Goal: Transaction & Acquisition: Purchase product/service

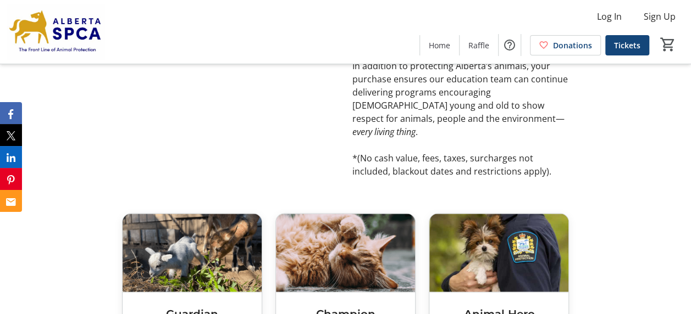
scroll to position [769, 0]
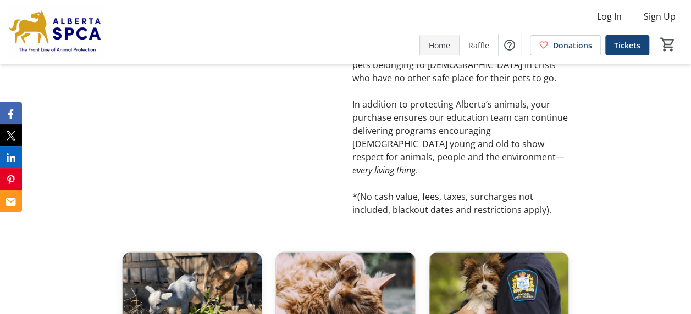
click at [449, 48] on span "Home" at bounding box center [438, 46] width 21 height 12
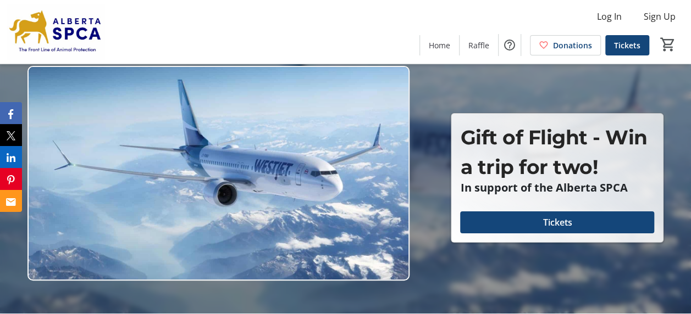
scroll to position [0, 0]
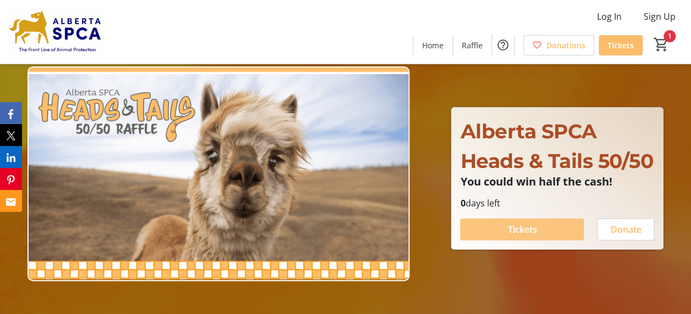
click at [537, 243] on span at bounding box center [522, 229] width 124 height 26
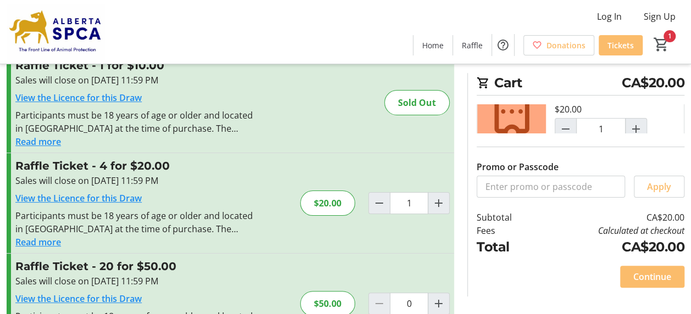
scroll to position [55, 0]
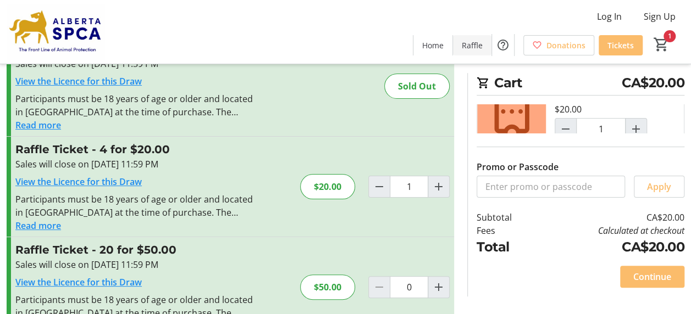
click at [482, 47] on span "Raffle" at bounding box center [471, 46] width 21 height 12
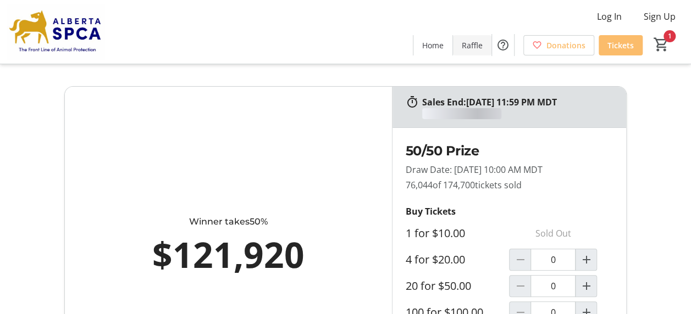
type input "1"
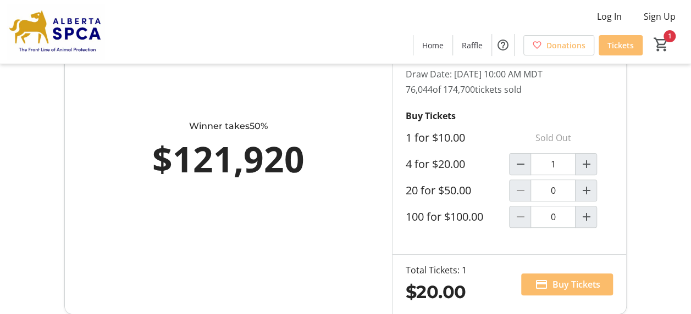
scroll to position [110, 0]
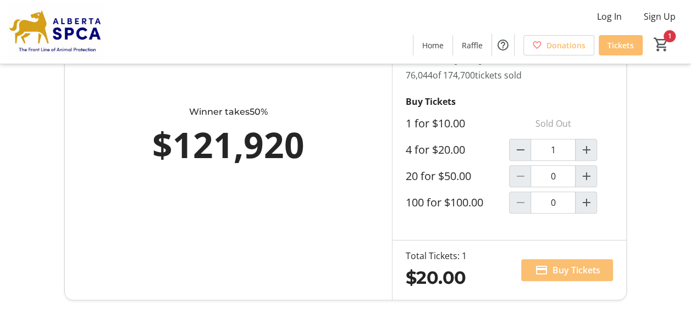
click at [565, 271] on span "Buy Tickets" at bounding box center [576, 270] width 48 height 13
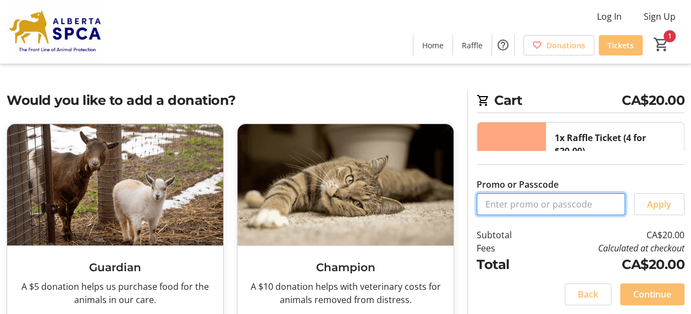
click at [530, 208] on input "Promo or Passcode" at bounding box center [550, 204] width 148 height 22
type input "700482"
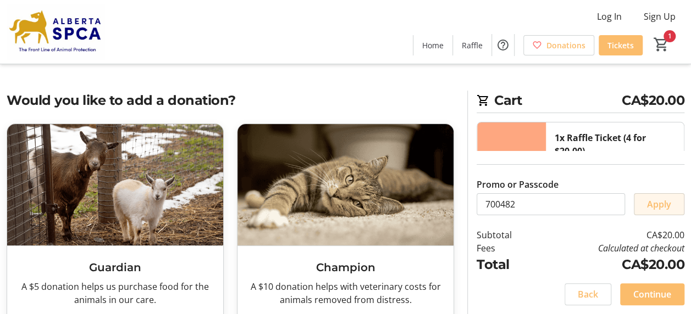
click at [665, 205] on span "Apply" at bounding box center [659, 204] width 24 height 13
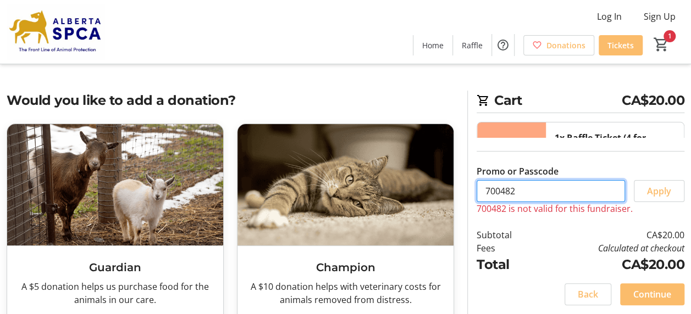
click at [538, 190] on input "700482" at bounding box center [550, 191] width 148 height 22
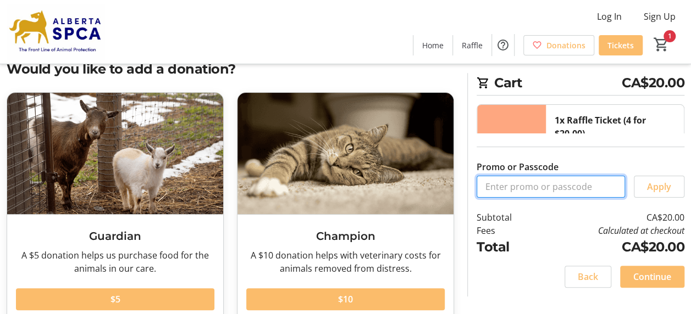
scroll to position [55, 0]
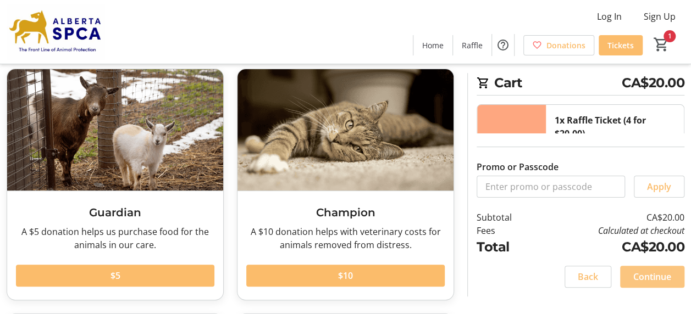
click at [649, 274] on span "Continue" at bounding box center [652, 276] width 38 height 13
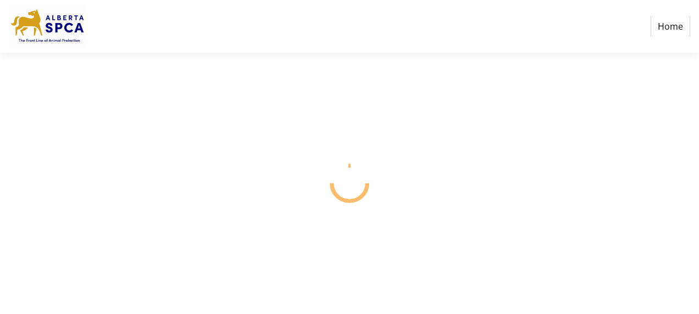
select select "CA"
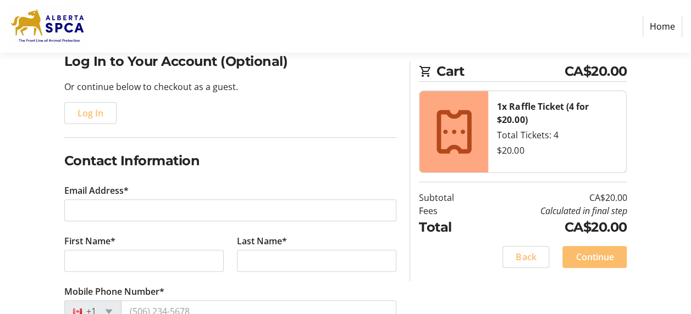
scroll to position [110, 0]
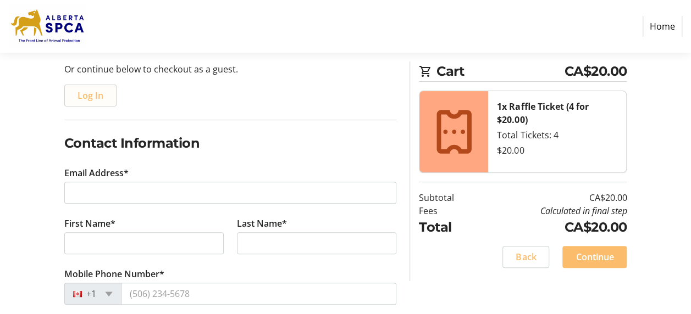
click at [107, 98] on span "button" at bounding box center [90, 95] width 51 height 26
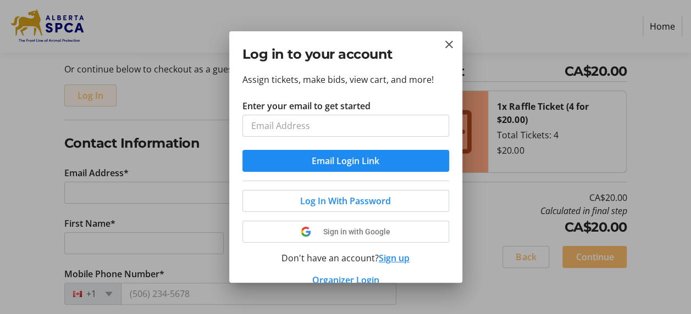
scroll to position [0, 0]
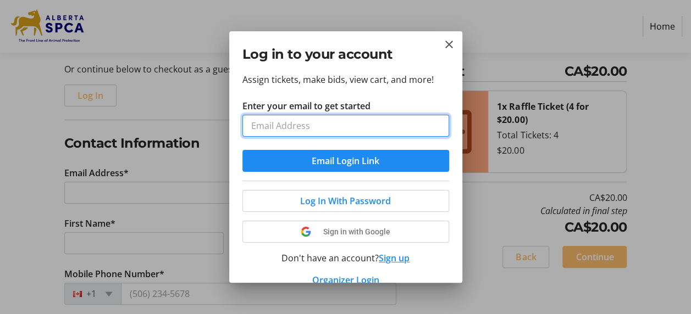
click at [270, 121] on input "Enter your email to get started" at bounding box center [345, 126] width 207 height 22
type input "[EMAIL_ADDRESS][PERSON_NAME][DOMAIN_NAME]"
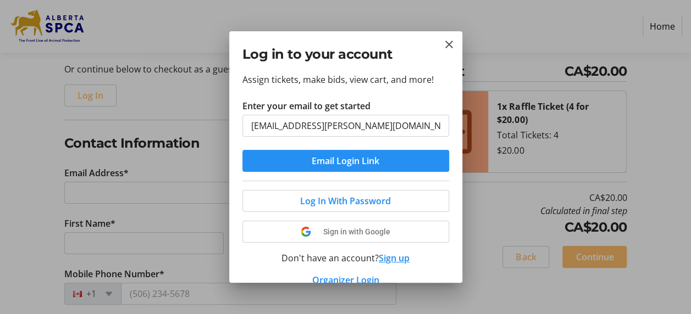
click at [294, 162] on span "submit" at bounding box center [345, 161] width 207 height 26
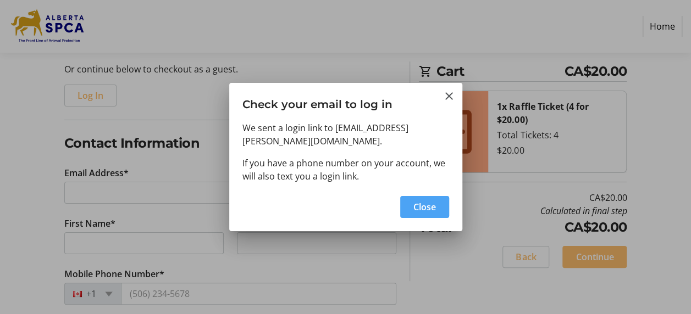
click at [422, 201] on span "Close" at bounding box center [424, 207] width 23 height 13
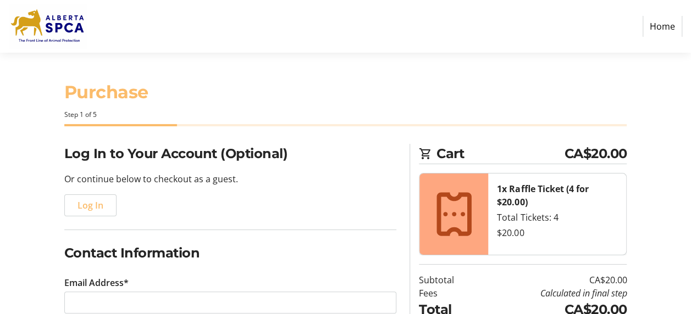
scroll to position [110, 0]
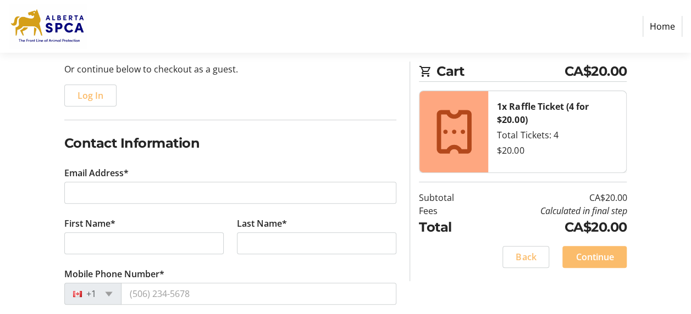
type input "[EMAIL_ADDRESS][PERSON_NAME][DOMAIN_NAME]"
type input "[PERSON_NAME]"
type input "[PHONE_NUMBER]"
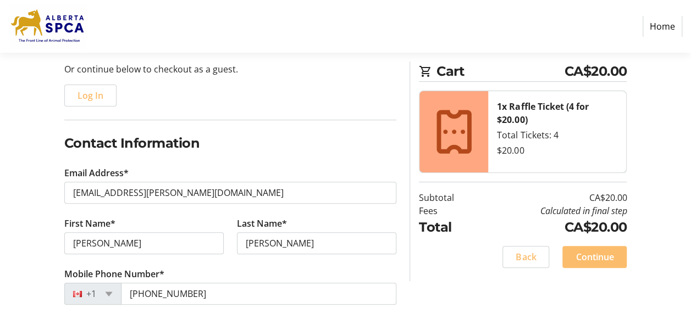
radio input "true"
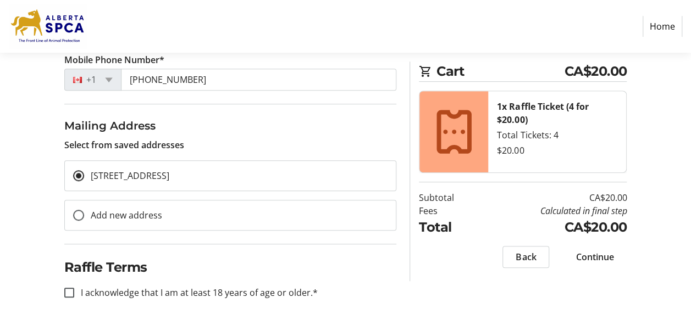
scroll to position [247, 0]
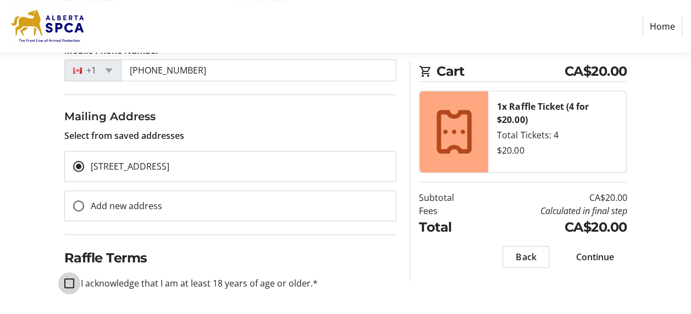
click at [65, 280] on input "I acknowledge that I am at least 18 years of age or older.*" at bounding box center [69, 284] width 10 height 10
checkbox input "true"
click at [600, 261] on span "Continue" at bounding box center [594, 257] width 38 height 13
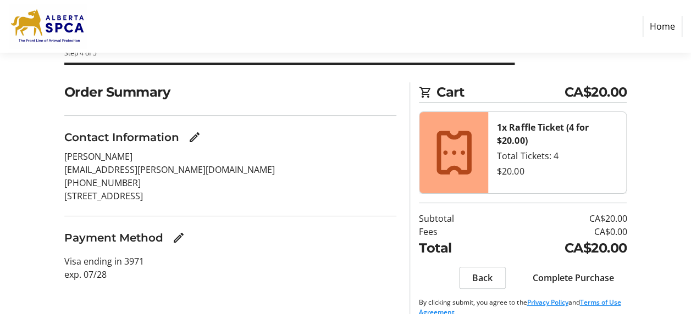
scroll to position [77, 0]
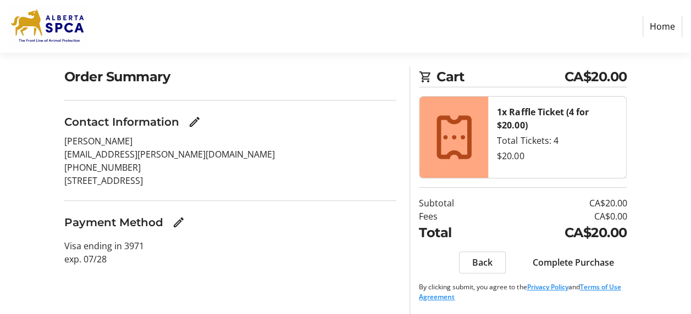
click at [548, 260] on span "Complete Purchase" at bounding box center [572, 262] width 81 height 13
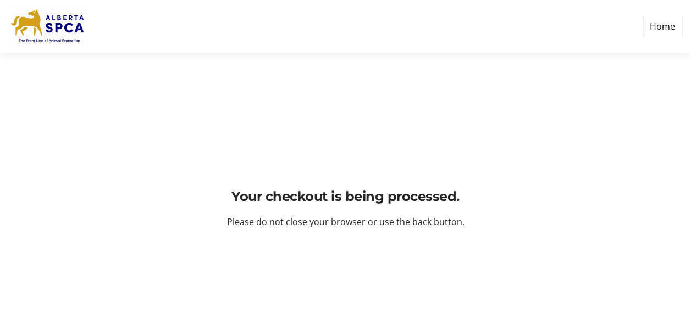
scroll to position [0, 0]
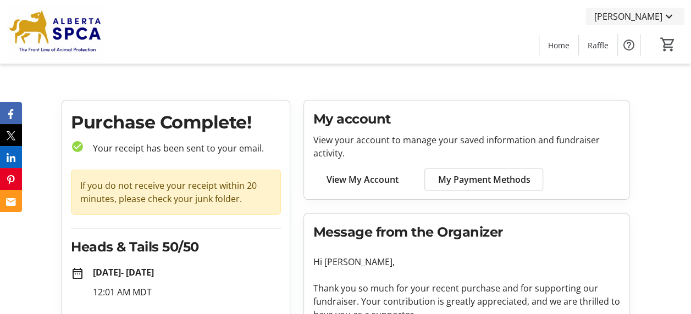
click at [666, 20] on mat-icon at bounding box center [668, 16] width 13 height 13
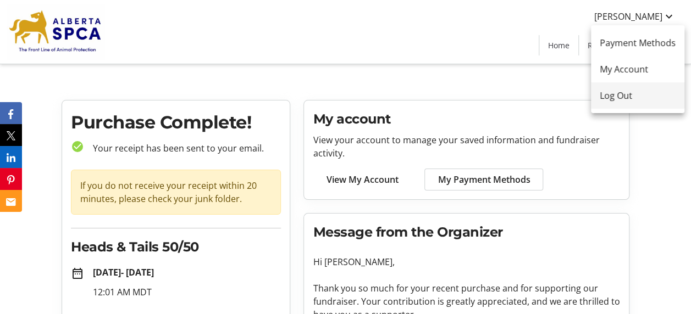
click at [620, 91] on span "Log Out" at bounding box center [637, 95] width 76 height 13
